Goal: Transaction & Acquisition: Purchase product/service

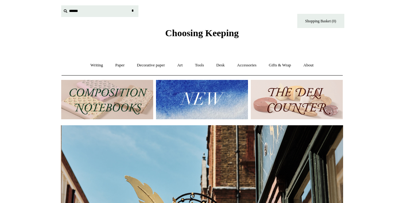
click at [79, 14] on input "text" at bounding box center [99, 11] width 77 height 12
type input "*"
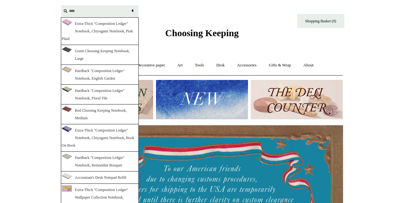
type input "****"
click at [103, 94] on link "Hardback "Composition Ledger" Notebook, Floral Tile" at bounding box center [100, 94] width 78 height 20
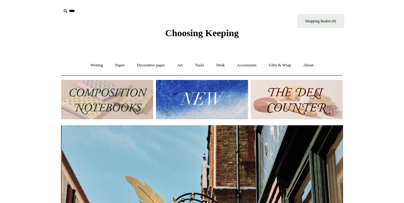
scroll to position [0, 282]
click at [114, 97] on img at bounding box center [107, 99] width 92 height 39
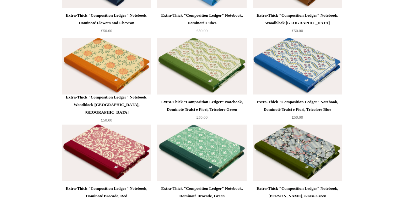
scroll to position [1193, 0]
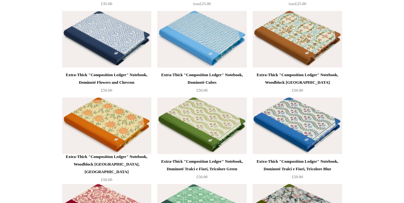
click at [202, 50] on img at bounding box center [201, 39] width 89 height 57
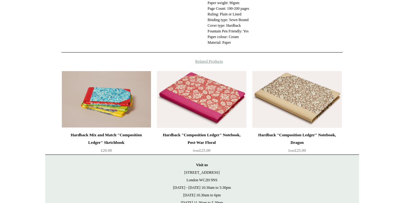
scroll to position [283, 0]
